Goal: Information Seeking & Learning: Learn about a topic

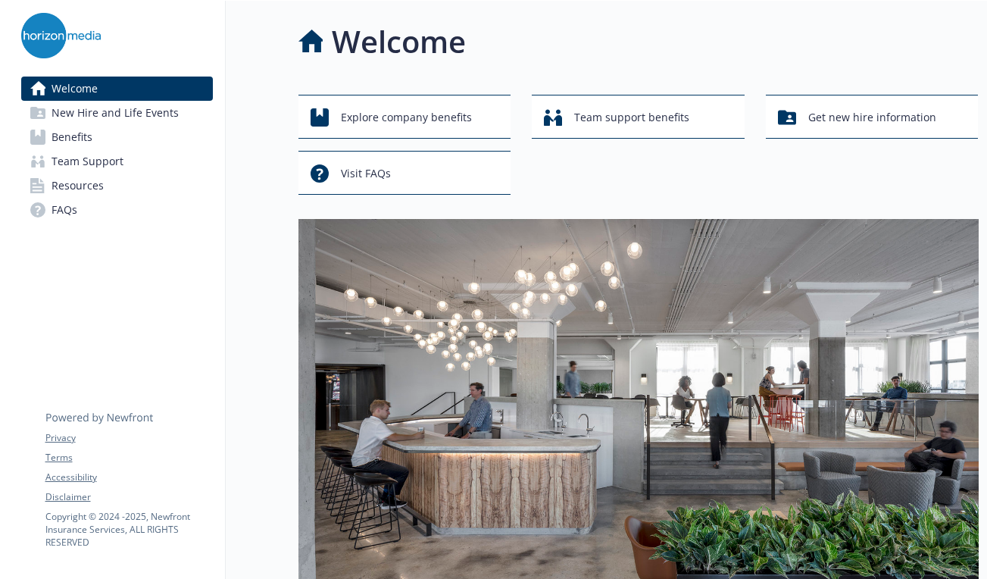
click at [138, 132] on link "Benefits" at bounding box center [117, 137] width 192 height 24
